Goal: Obtain resource: Obtain resource

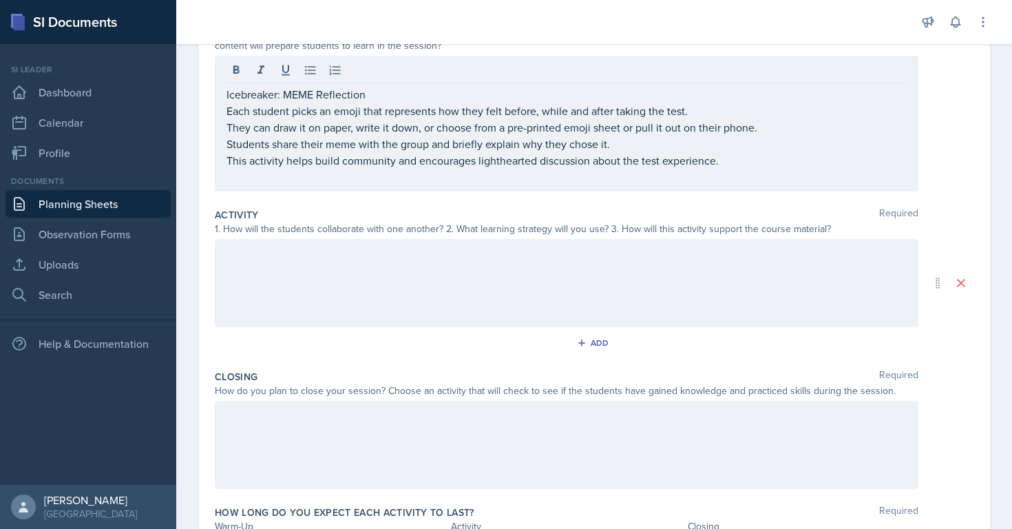
click at [657, 298] on div at bounding box center [567, 283] width 704 height 88
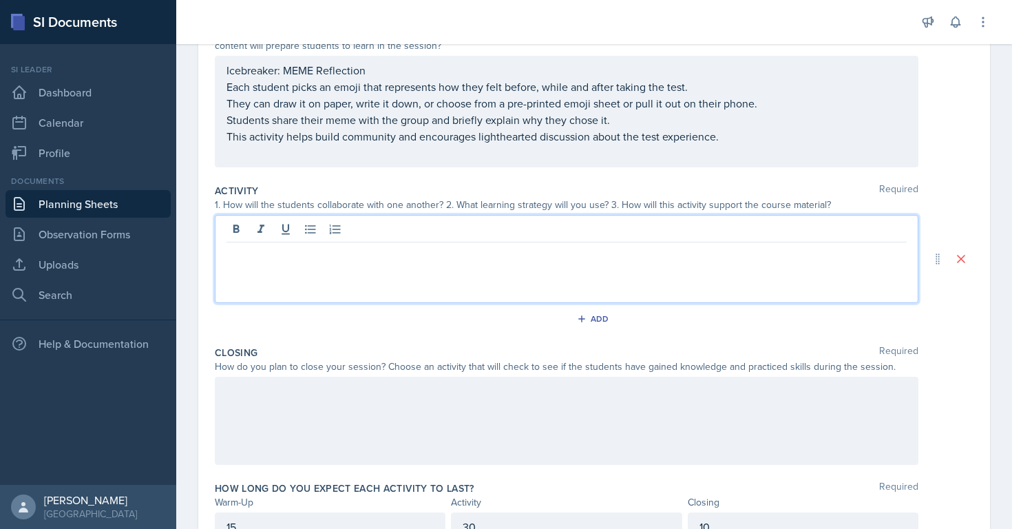
scroll to position [201, 0]
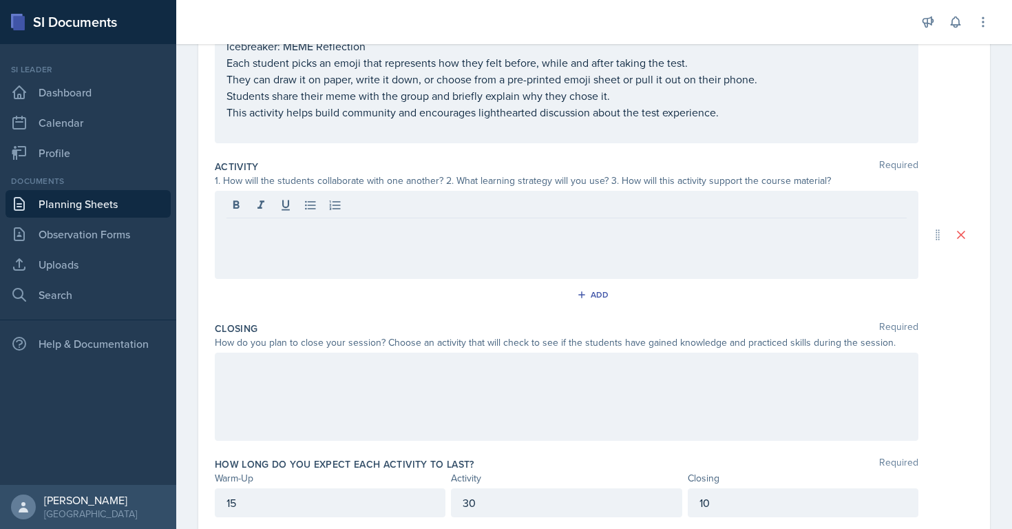
click at [298, 183] on div "1. How will the students collaborate with one another? 2. What learning strateg…" at bounding box center [567, 181] width 704 height 14
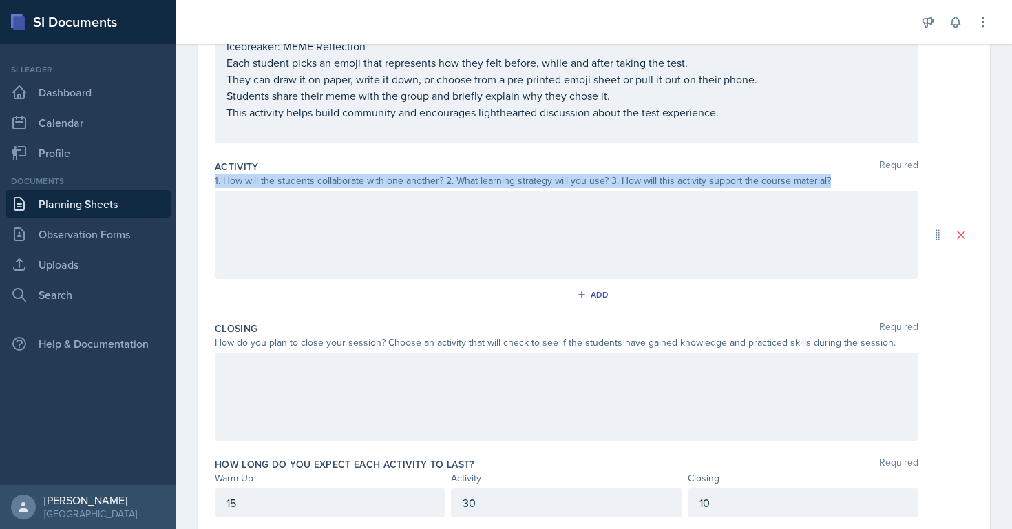
click at [298, 183] on div "1. How will the students collaborate with one another? 2. What learning strateg…" at bounding box center [567, 181] width 704 height 14
copy div "1. How will the students collaborate with one another? 2. What learning strateg…"
click at [332, 219] on div at bounding box center [567, 235] width 704 height 88
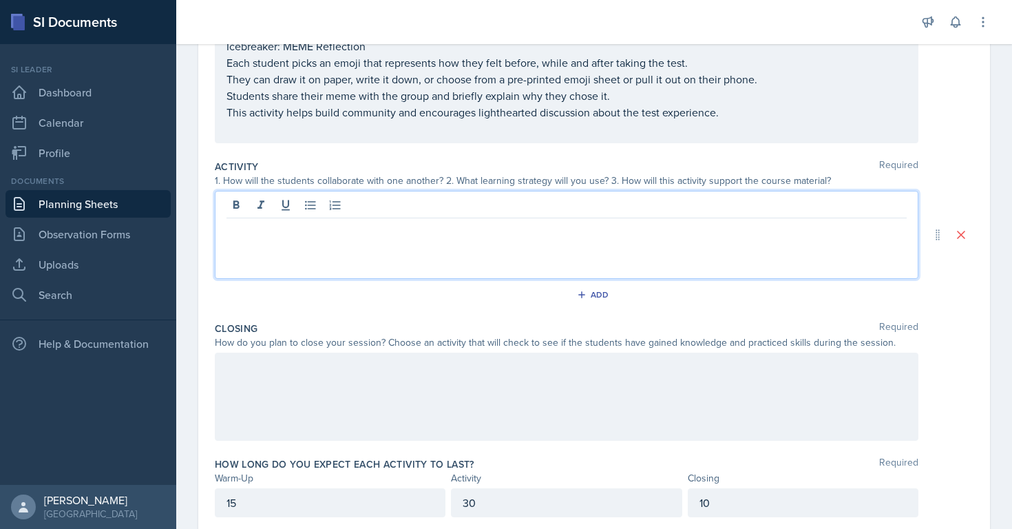
scroll to position [225, 0]
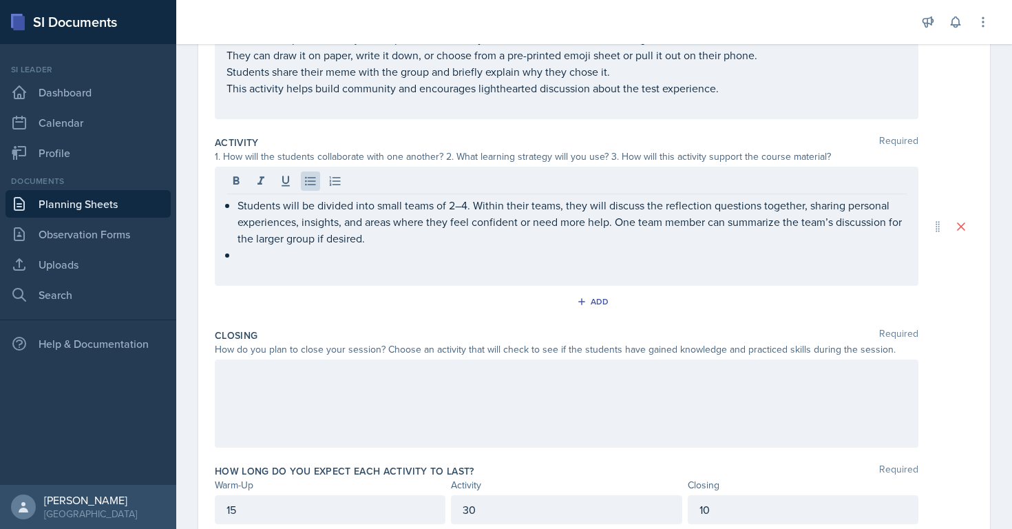
click at [262, 156] on div "1. How will the students collaborate with one another? 2. What learning strateg…" at bounding box center [567, 156] width 704 height 14
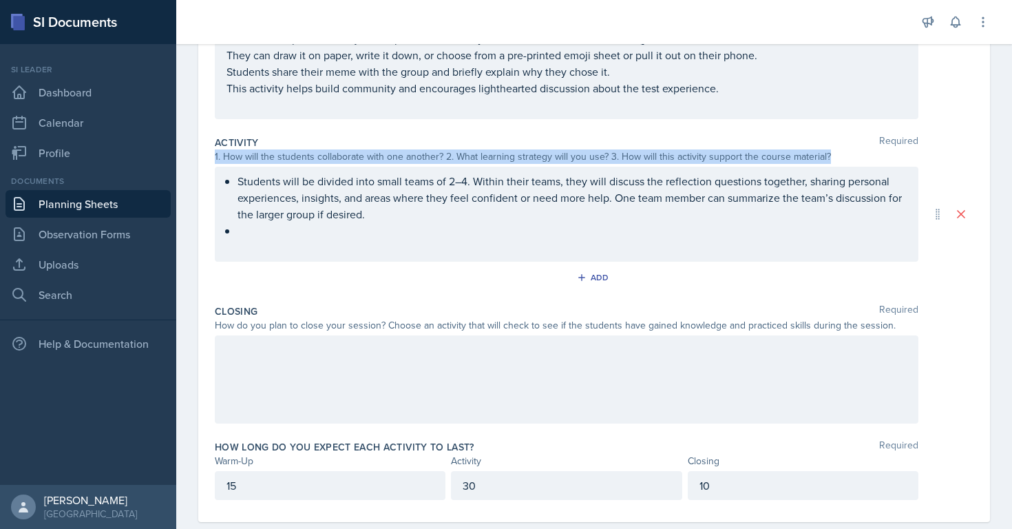
click at [262, 156] on div "1. How will the students collaborate with one another? 2. What learning strateg…" at bounding box center [567, 156] width 704 height 14
copy div "1. How will the students collaborate with one another? 2. What learning strateg…"
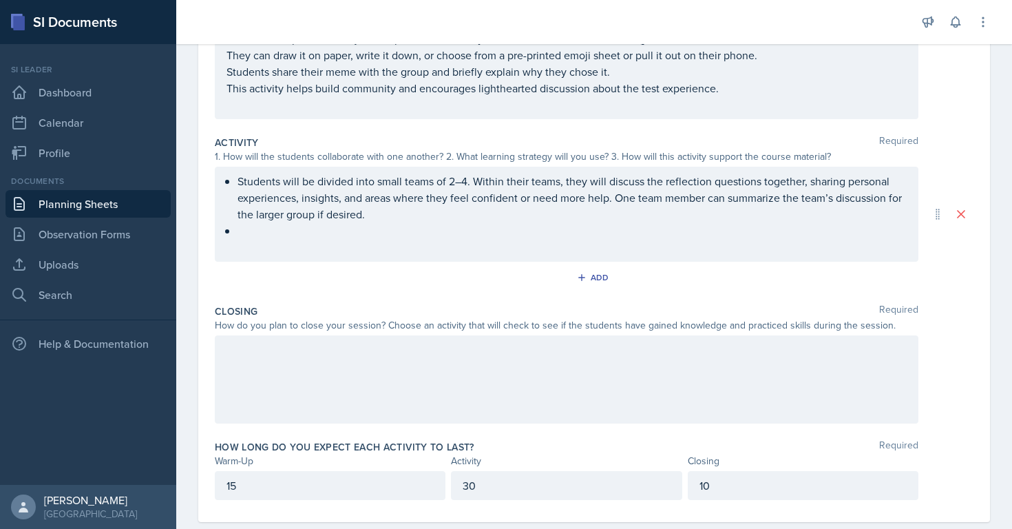
click at [320, 205] on p "Students will be divided into small teams of 2–4. Within their teams, they will…" at bounding box center [572, 198] width 669 height 50
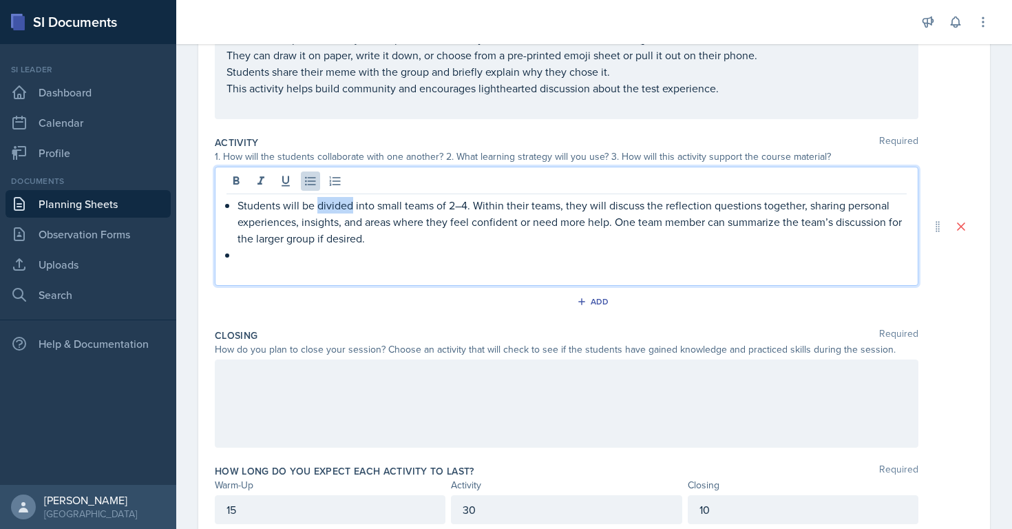
click at [320, 205] on p "Students will be divided into small teams of 2–4. Within their teams, they will…" at bounding box center [572, 222] width 669 height 50
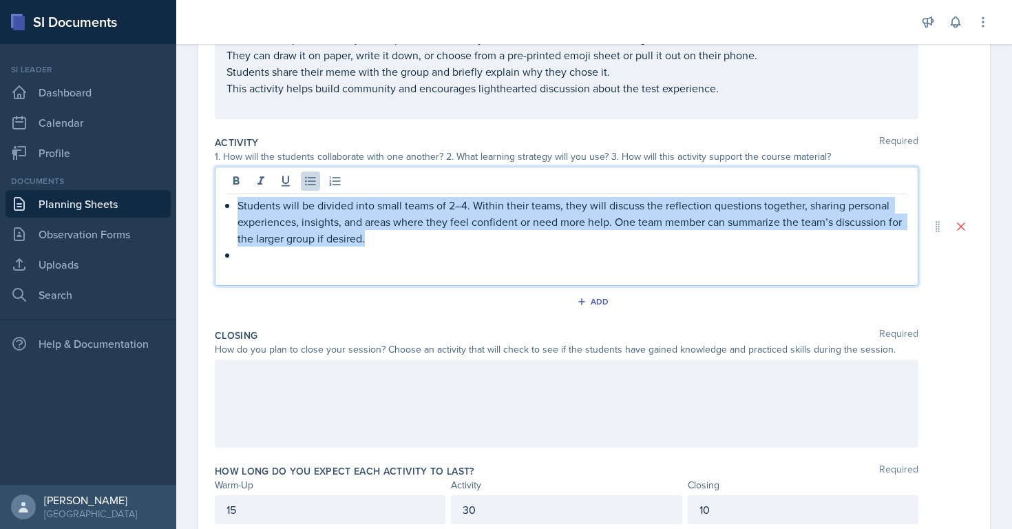
click at [320, 205] on p "Students will be divided into small teams of 2–4. Within their teams, they will…" at bounding box center [572, 222] width 669 height 50
drag, startPoint x: 249, startPoint y: 251, endPoint x: 190, endPoint y: 122, distance: 142.1
click at [190, 122] on div "Date [DATE] [DATE] 31 1 2 3 4 5 6 7 8 9 10 11 12 13 14 15 16 17 18 19 20 21 22 …" at bounding box center [594, 231] width 836 height 696
